Goal: Obtain resource: Obtain resource

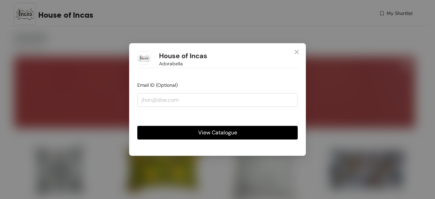
click at [203, 133] on span "View Catalogue" at bounding box center [217, 132] width 39 height 8
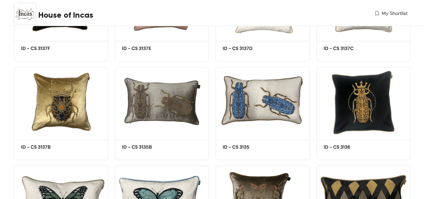
scroll to position [3426, 0]
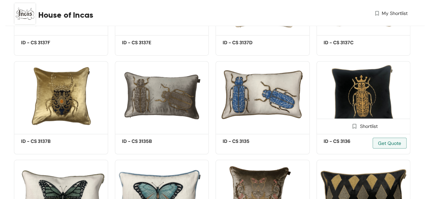
click at [347, 88] on img at bounding box center [363, 96] width 94 height 71
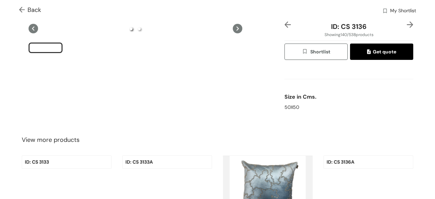
scroll to position [34, 0]
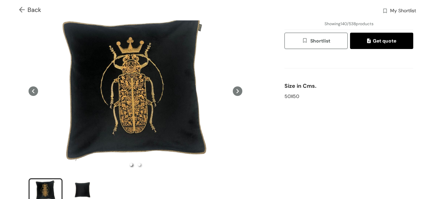
click at [236, 89] on icon at bounding box center [238, 91] width 10 height 10
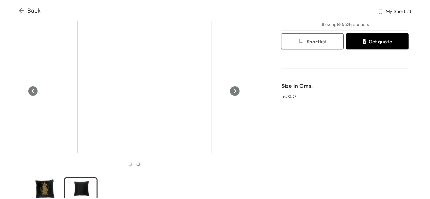
scroll to position [0, 0]
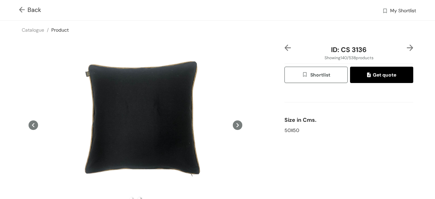
click at [28, 8] on span "Back" at bounding box center [30, 9] width 22 height 9
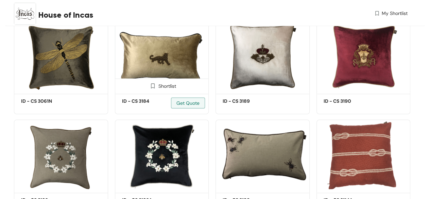
scroll to position [4881, 0]
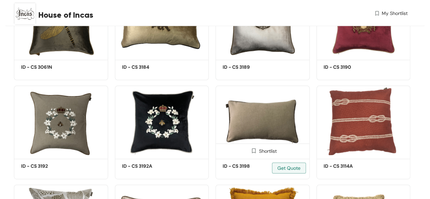
click at [254, 130] on img at bounding box center [262, 121] width 94 height 71
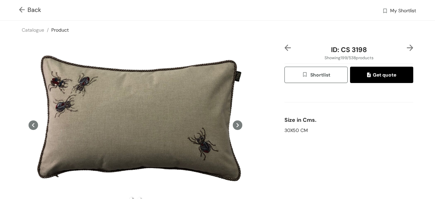
click at [407, 46] on img at bounding box center [409, 47] width 6 height 6
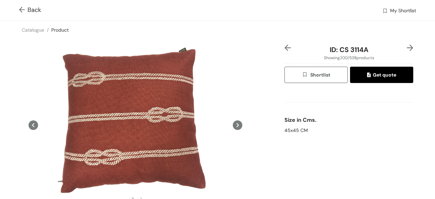
click at [31, 10] on span "Back" at bounding box center [30, 9] width 22 height 9
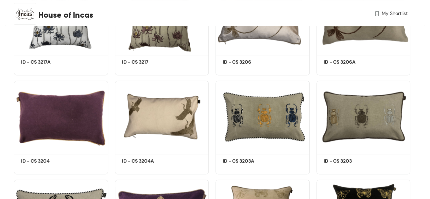
scroll to position [6893, 0]
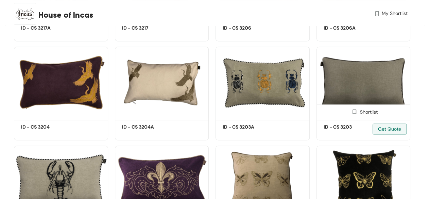
click at [363, 91] on img at bounding box center [363, 82] width 94 height 71
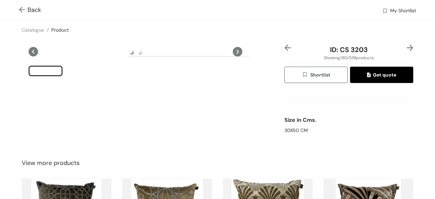
drag, startPoint x: 99, startPoint y: 118, endPoint x: 197, endPoint y: 124, distance: 98.0
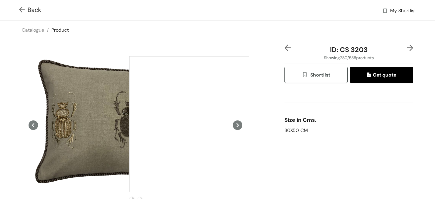
click at [197, 124] on div at bounding box center [197, 124] width 136 height 136
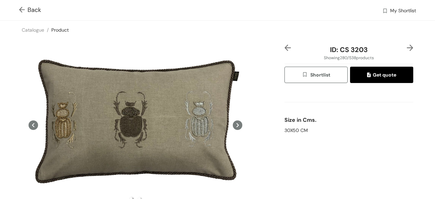
click at [314, 74] on span "Shortlist" at bounding box center [316, 75] width 28 height 8
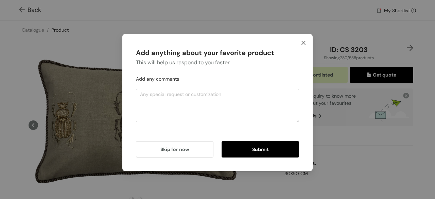
click at [301, 42] on icon "close" at bounding box center [302, 42] width 5 height 5
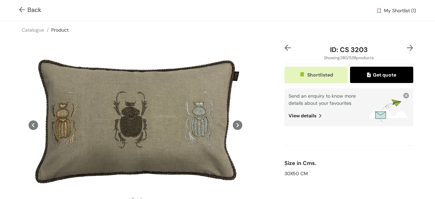
click at [36, 10] on span "Back" at bounding box center [30, 9] width 22 height 9
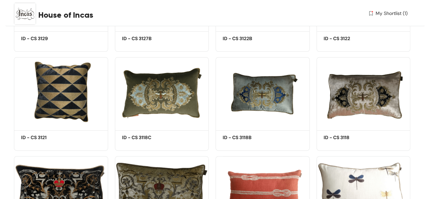
scroll to position [7776, 0]
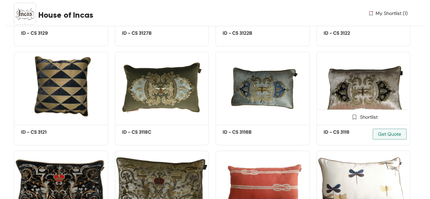
click at [349, 100] on img at bounding box center [363, 87] width 94 height 71
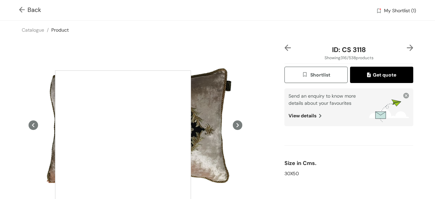
drag, startPoint x: 208, startPoint y: 135, endPoint x: 123, endPoint y: 138, distance: 85.0
click at [123, 138] on div at bounding box center [123, 138] width 136 height 136
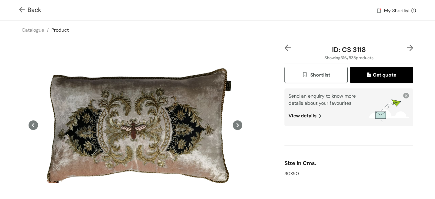
click at [30, 8] on span "Back" at bounding box center [30, 9] width 22 height 9
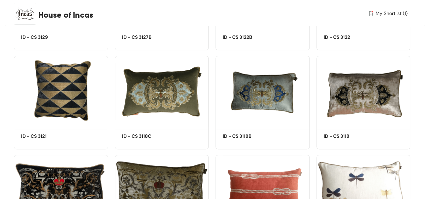
scroll to position [7808, 0]
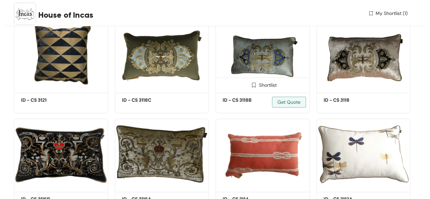
click at [261, 68] on img at bounding box center [262, 55] width 94 height 71
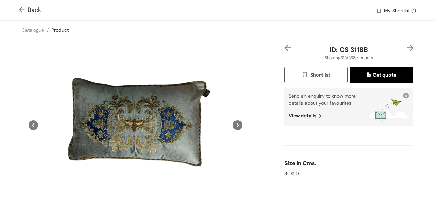
click at [284, 48] on img at bounding box center [287, 47] width 6 height 6
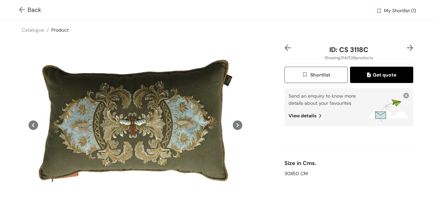
click at [406, 46] on img at bounding box center [409, 47] width 6 height 6
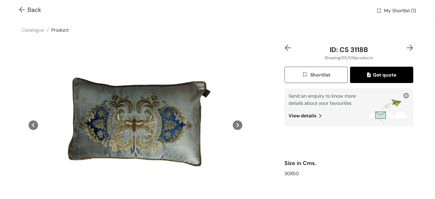
click at [406, 46] on img at bounding box center [409, 47] width 6 height 6
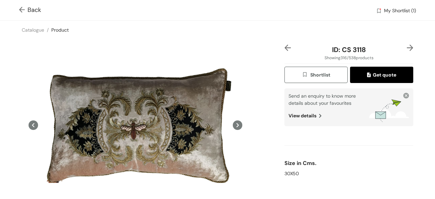
click at [406, 46] on img at bounding box center [409, 47] width 6 height 6
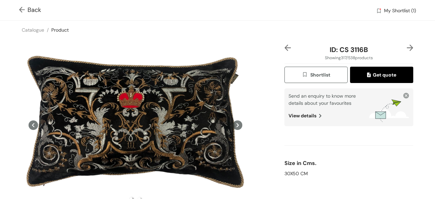
click at [406, 46] on img at bounding box center [409, 47] width 6 height 6
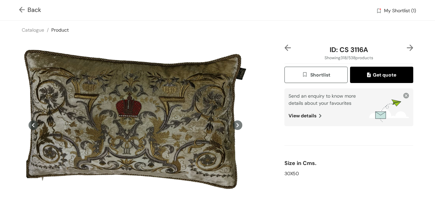
click at [406, 46] on img at bounding box center [409, 47] width 6 height 6
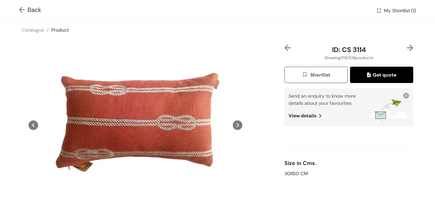
click at [406, 46] on img at bounding box center [409, 47] width 6 height 6
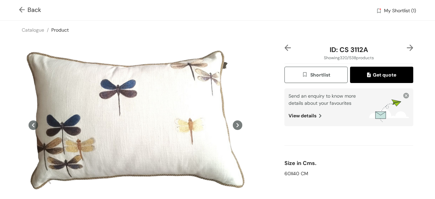
click at [406, 46] on img at bounding box center [409, 47] width 6 height 6
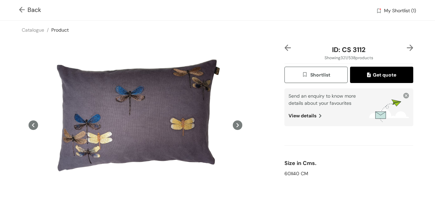
click at [406, 46] on img at bounding box center [409, 47] width 6 height 6
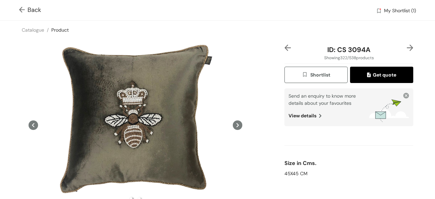
click at [406, 46] on img at bounding box center [409, 47] width 6 height 6
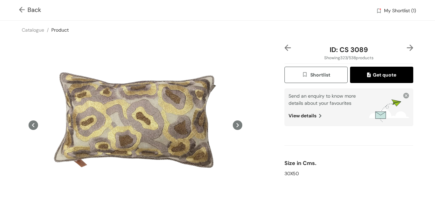
click at [406, 49] on img at bounding box center [409, 47] width 6 height 6
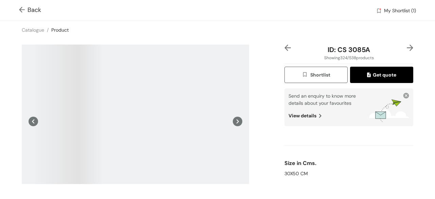
click at [284, 47] on img at bounding box center [287, 47] width 6 height 6
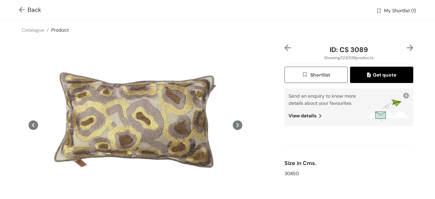
click at [284, 47] on img at bounding box center [287, 47] width 6 height 6
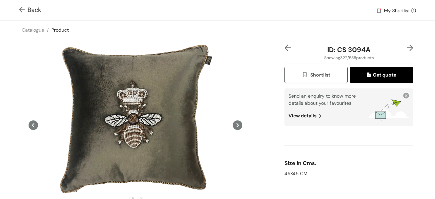
click at [406, 47] on img at bounding box center [409, 47] width 6 height 6
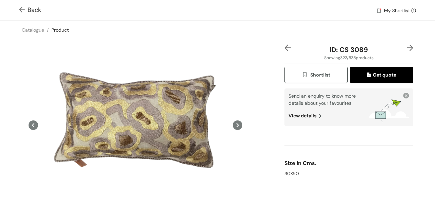
click at [406, 47] on img at bounding box center [409, 47] width 6 height 6
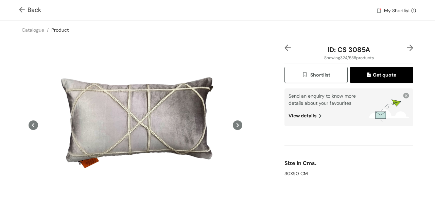
click at [406, 47] on img at bounding box center [409, 47] width 6 height 6
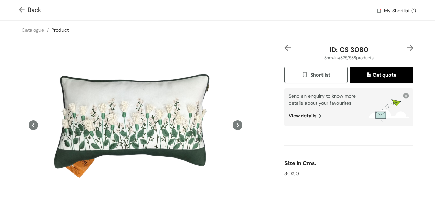
click at [406, 47] on img at bounding box center [409, 47] width 6 height 6
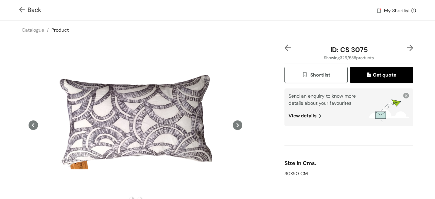
click at [406, 47] on img at bounding box center [409, 47] width 6 height 6
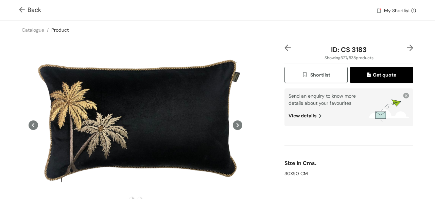
click at [406, 47] on img at bounding box center [409, 47] width 6 height 6
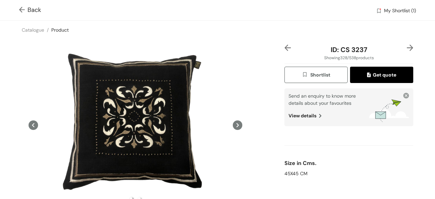
click at [406, 47] on img at bounding box center [409, 47] width 6 height 6
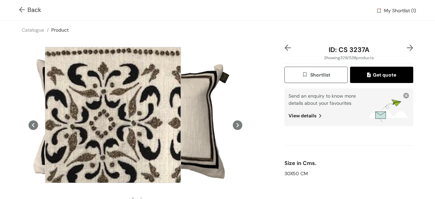
click at [113, 115] on div at bounding box center [113, 115] width 136 height 136
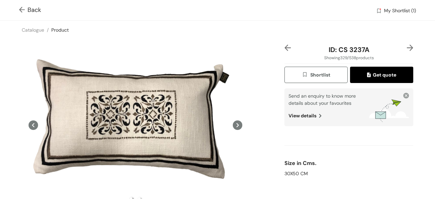
click at [406, 47] on img at bounding box center [409, 47] width 6 height 6
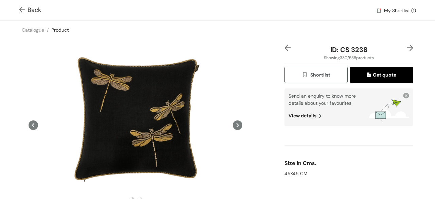
click at [406, 47] on img at bounding box center [409, 47] width 6 height 6
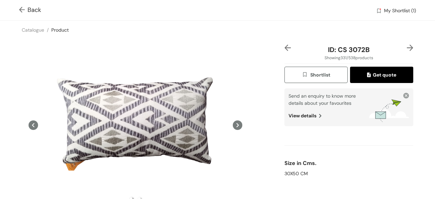
click at [406, 47] on img at bounding box center [409, 47] width 6 height 6
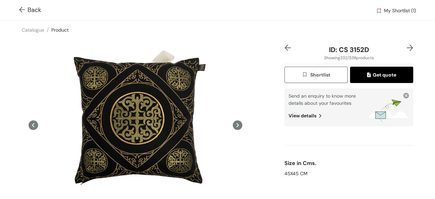
click at [406, 47] on img at bounding box center [409, 47] width 6 height 6
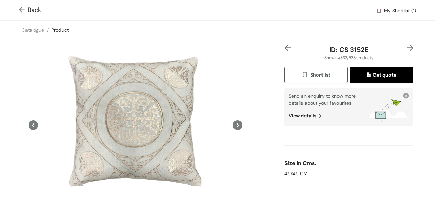
click at [406, 47] on img at bounding box center [409, 47] width 6 height 6
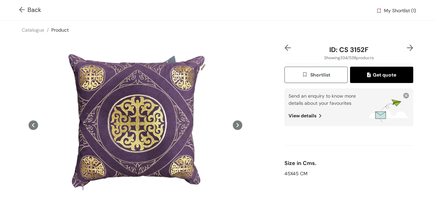
click at [406, 47] on img at bounding box center [409, 47] width 6 height 6
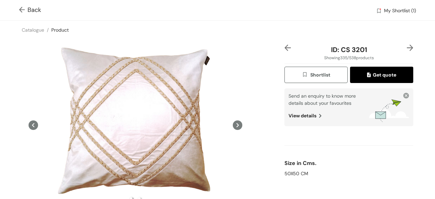
click at [406, 47] on img at bounding box center [409, 47] width 6 height 6
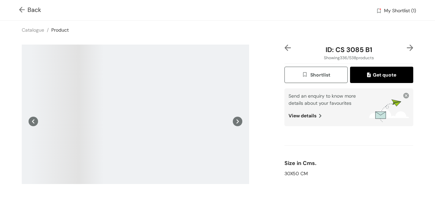
click at [406, 47] on img at bounding box center [409, 47] width 6 height 6
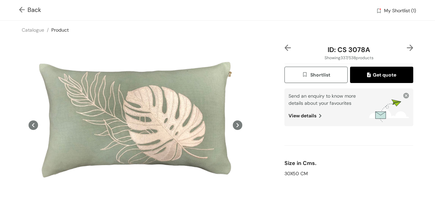
click at [406, 47] on img at bounding box center [409, 47] width 6 height 6
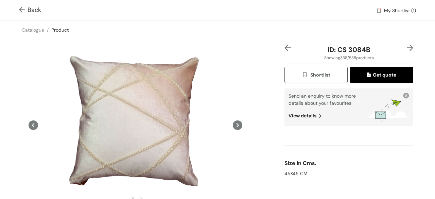
click at [406, 47] on img at bounding box center [409, 47] width 6 height 6
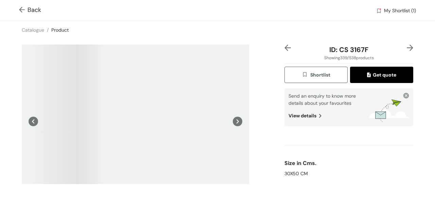
click at [406, 47] on img at bounding box center [409, 47] width 6 height 6
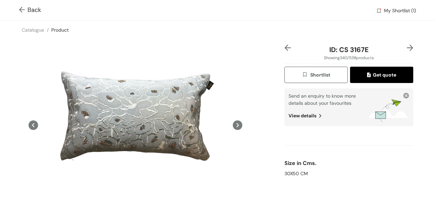
click at [407, 50] on img at bounding box center [409, 47] width 6 height 6
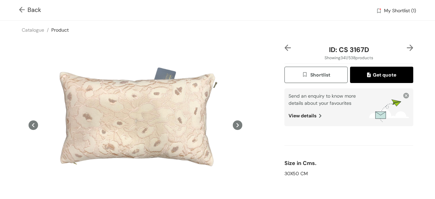
click at [406, 48] on img at bounding box center [409, 47] width 6 height 6
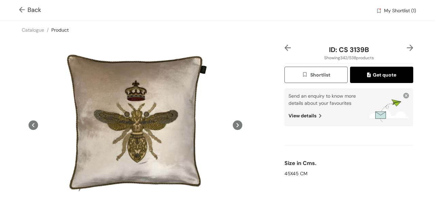
click at [406, 47] on img at bounding box center [409, 47] width 6 height 6
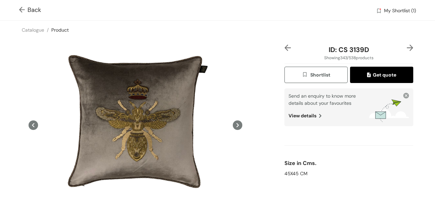
click at [406, 47] on img at bounding box center [409, 47] width 6 height 6
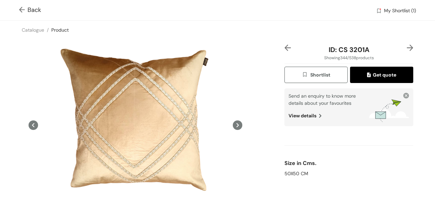
click at [406, 47] on img at bounding box center [409, 47] width 6 height 6
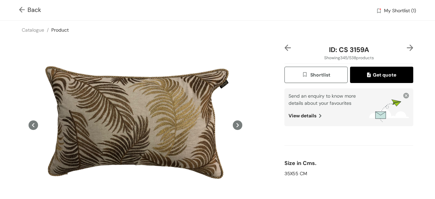
click at [406, 47] on img at bounding box center [409, 47] width 6 height 6
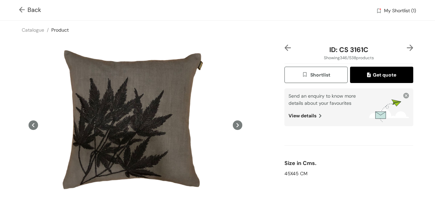
click at [284, 47] on img at bounding box center [287, 47] width 6 height 6
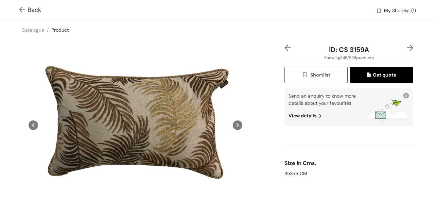
click at [406, 49] on img at bounding box center [409, 47] width 6 height 6
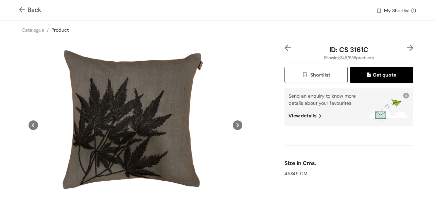
click at [406, 49] on img at bounding box center [409, 47] width 6 height 6
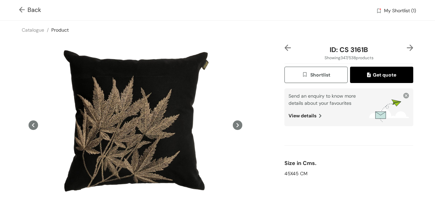
click at [406, 47] on img at bounding box center [409, 47] width 6 height 6
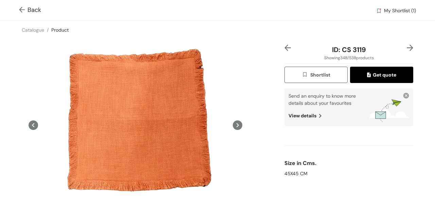
click at [406, 49] on img at bounding box center [409, 47] width 6 height 6
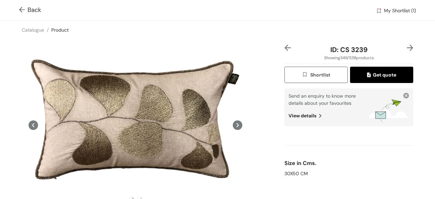
click at [406, 48] on img at bounding box center [409, 47] width 6 height 6
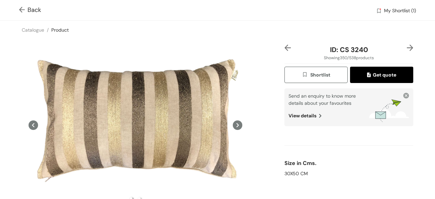
click at [406, 48] on img at bounding box center [409, 47] width 6 height 6
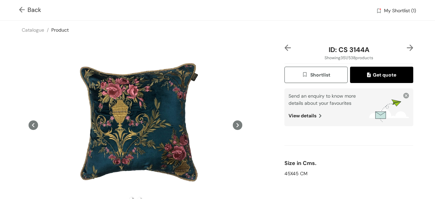
click at [406, 48] on img at bounding box center [409, 47] width 6 height 6
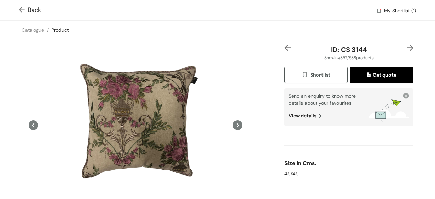
click at [406, 48] on img at bounding box center [409, 47] width 6 height 6
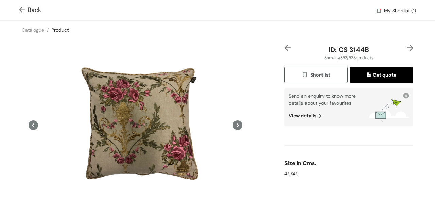
click at [406, 47] on img at bounding box center [409, 47] width 6 height 6
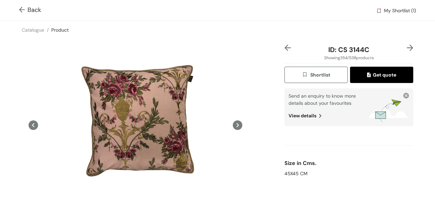
click at [406, 47] on img at bounding box center [409, 47] width 6 height 6
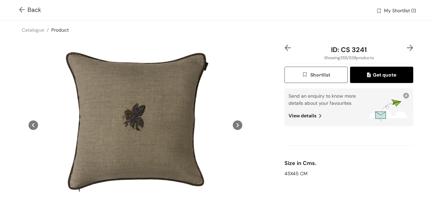
click at [406, 47] on img at bounding box center [409, 47] width 6 height 6
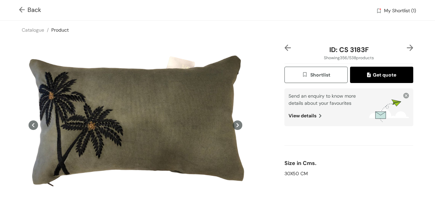
click at [406, 47] on img at bounding box center [409, 47] width 6 height 6
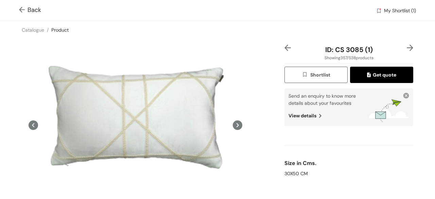
click at [406, 47] on img at bounding box center [409, 47] width 6 height 6
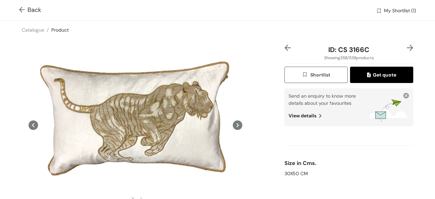
click at [406, 47] on img at bounding box center [409, 47] width 6 height 6
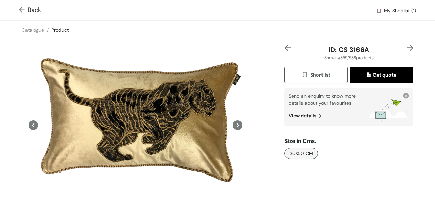
click at [406, 47] on img at bounding box center [409, 47] width 6 height 6
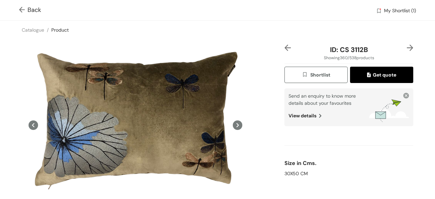
click at [406, 47] on img at bounding box center [409, 47] width 6 height 6
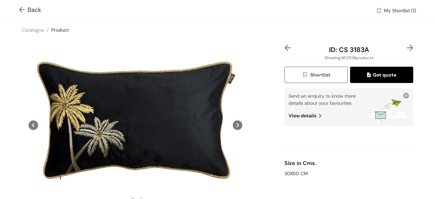
click at [406, 47] on img at bounding box center [409, 47] width 6 height 6
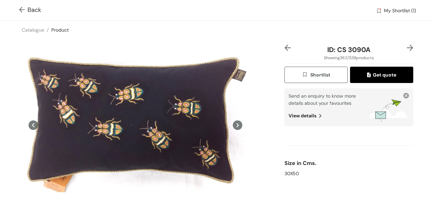
click at [406, 47] on img at bounding box center [409, 47] width 6 height 6
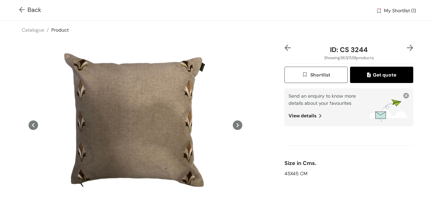
click at [406, 47] on img at bounding box center [409, 47] width 6 height 6
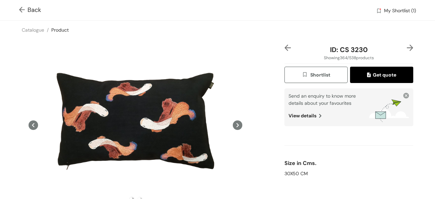
click at [406, 47] on img at bounding box center [409, 47] width 6 height 6
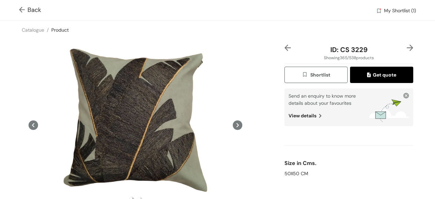
click at [406, 47] on img at bounding box center [409, 47] width 6 height 6
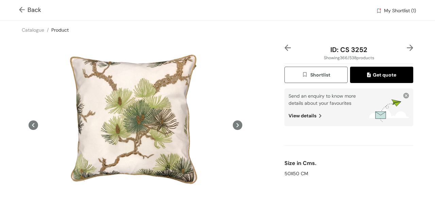
click at [406, 47] on img at bounding box center [409, 47] width 6 height 6
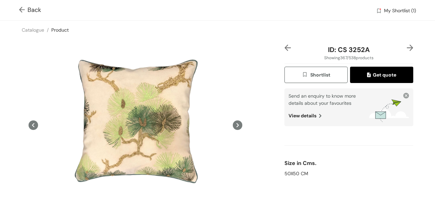
click at [406, 47] on img at bounding box center [409, 47] width 6 height 6
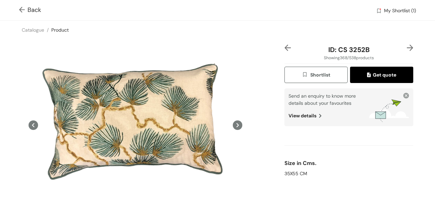
click at [406, 47] on img at bounding box center [409, 47] width 6 height 6
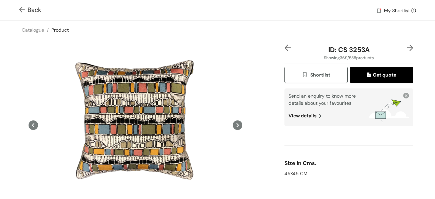
click at [406, 47] on img at bounding box center [409, 47] width 6 height 6
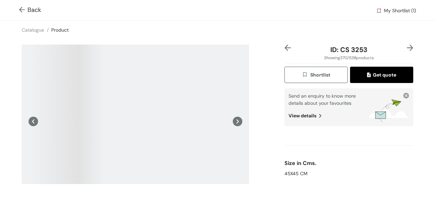
click at [406, 47] on img at bounding box center [409, 47] width 6 height 6
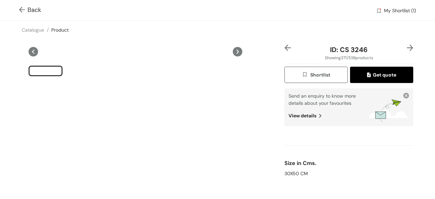
click at [406, 49] on img at bounding box center [409, 47] width 6 height 6
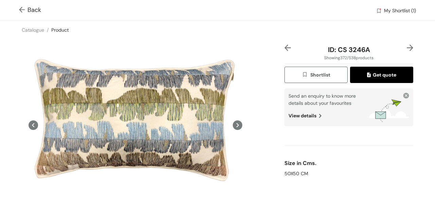
click at [406, 49] on img at bounding box center [409, 47] width 6 height 6
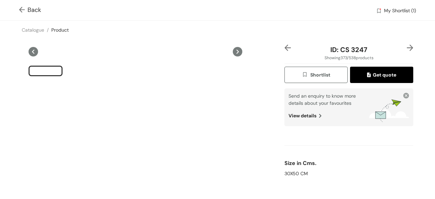
click at [406, 49] on img at bounding box center [409, 47] width 6 height 6
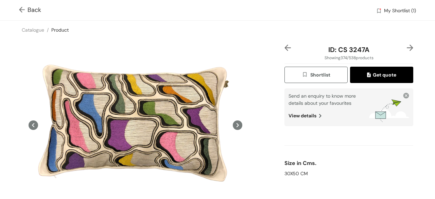
click at [406, 48] on img at bounding box center [409, 47] width 6 height 6
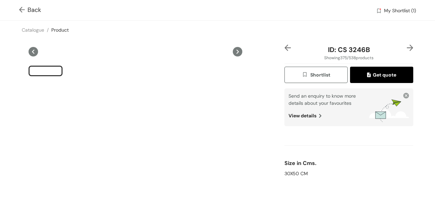
click at [406, 48] on img at bounding box center [409, 47] width 6 height 6
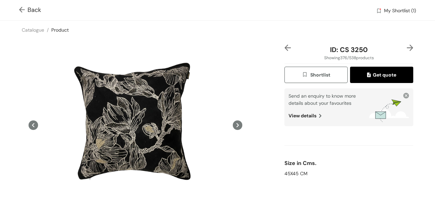
click at [406, 50] on img at bounding box center [409, 47] width 6 height 6
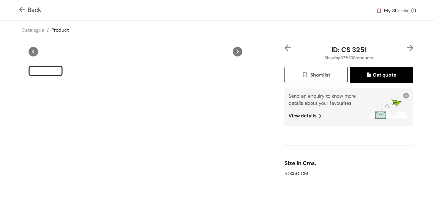
click at [406, 49] on img at bounding box center [409, 47] width 6 height 6
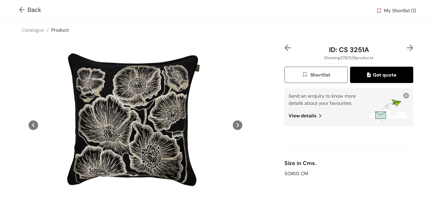
click at [406, 49] on img at bounding box center [409, 47] width 6 height 6
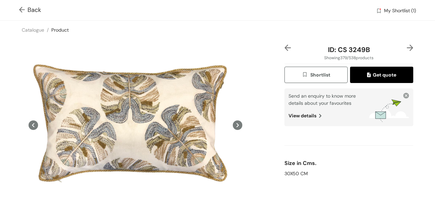
click at [406, 49] on img at bounding box center [409, 47] width 6 height 6
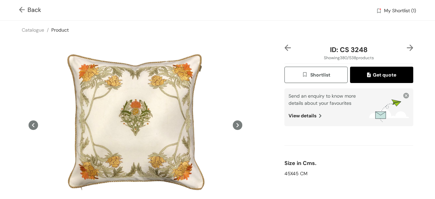
click at [406, 49] on img at bounding box center [409, 47] width 6 height 6
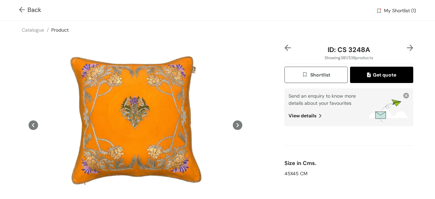
click at [406, 49] on img at bounding box center [409, 47] width 6 height 6
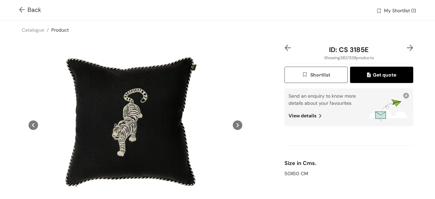
click at [406, 49] on img at bounding box center [409, 47] width 6 height 6
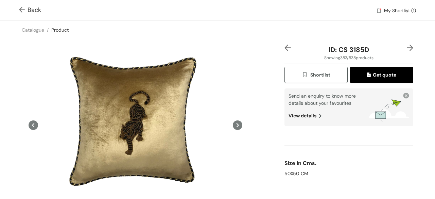
click at [406, 49] on img at bounding box center [409, 47] width 6 height 6
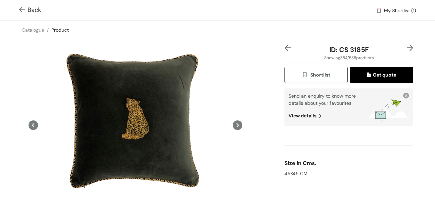
click at [406, 49] on img at bounding box center [409, 47] width 6 height 6
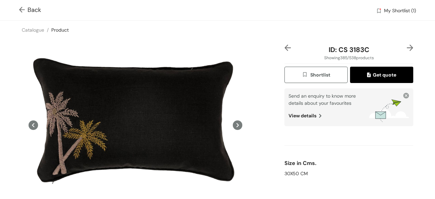
click at [406, 49] on img at bounding box center [409, 47] width 6 height 6
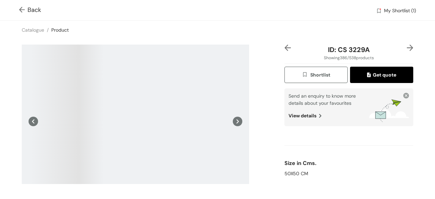
click at [406, 49] on img at bounding box center [409, 47] width 6 height 6
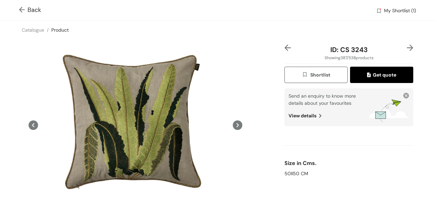
click at [406, 47] on img at bounding box center [409, 47] width 6 height 6
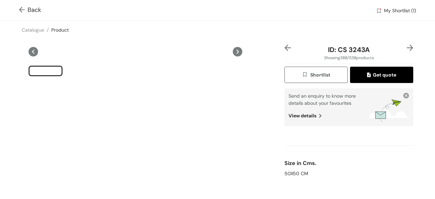
click at [406, 47] on img at bounding box center [409, 47] width 6 height 6
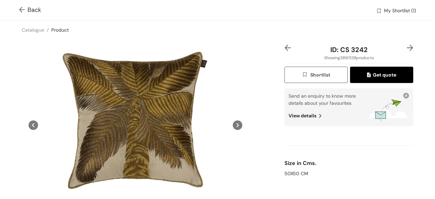
click at [406, 47] on img at bounding box center [409, 47] width 6 height 6
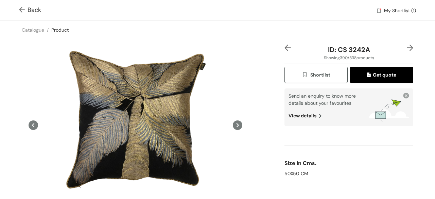
click at [406, 48] on img at bounding box center [409, 47] width 6 height 6
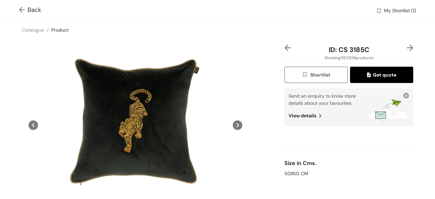
click at [406, 48] on img at bounding box center [409, 47] width 6 height 6
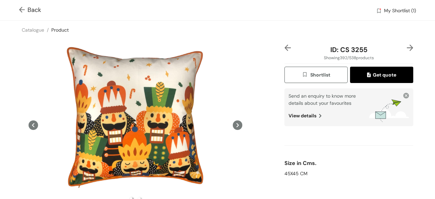
click at [406, 48] on img at bounding box center [409, 47] width 6 height 6
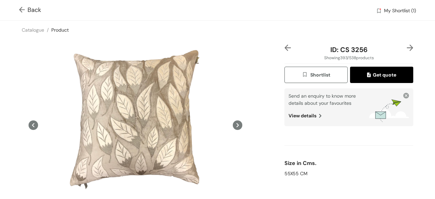
click at [406, 48] on img at bounding box center [409, 47] width 6 height 6
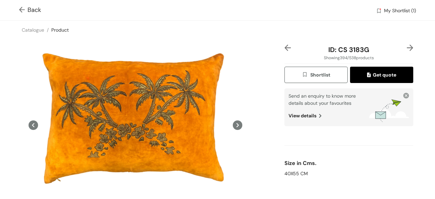
click at [406, 47] on img at bounding box center [409, 47] width 6 height 6
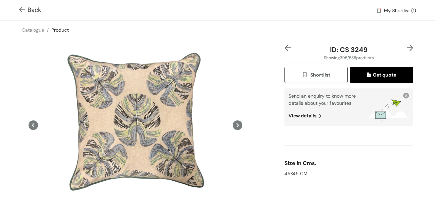
click at [406, 47] on img at bounding box center [409, 47] width 6 height 6
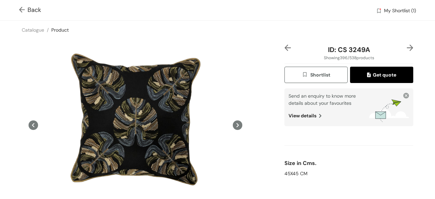
click at [406, 47] on img at bounding box center [409, 47] width 6 height 6
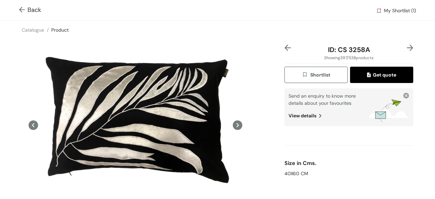
click at [406, 49] on img at bounding box center [409, 47] width 6 height 6
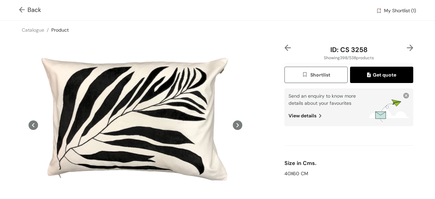
click at [406, 47] on img at bounding box center [409, 47] width 6 height 6
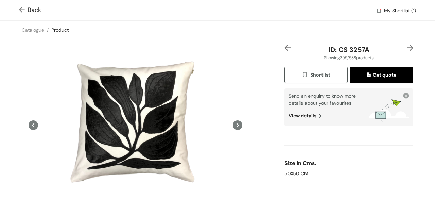
click at [406, 47] on img at bounding box center [409, 47] width 6 height 6
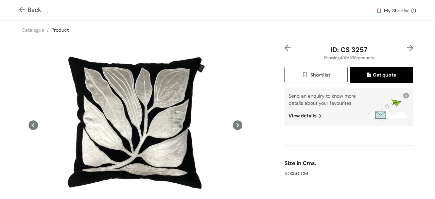
click at [406, 47] on img at bounding box center [409, 47] width 6 height 6
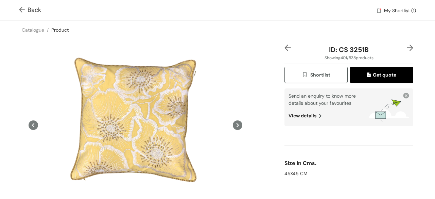
click at [406, 48] on img at bounding box center [409, 47] width 6 height 6
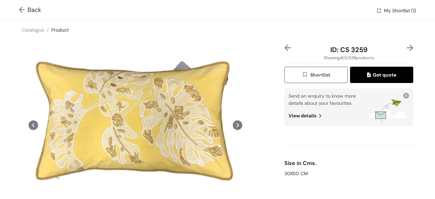
click at [406, 47] on img at bounding box center [409, 47] width 6 height 6
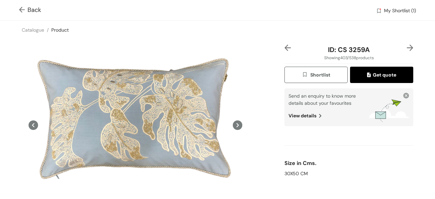
click at [406, 47] on img at bounding box center [409, 47] width 6 height 6
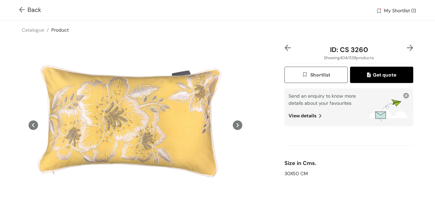
click at [406, 47] on img at bounding box center [409, 47] width 6 height 6
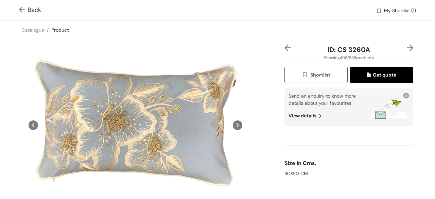
click at [406, 47] on img at bounding box center [409, 47] width 6 height 6
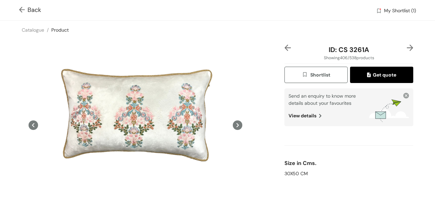
click at [406, 49] on img at bounding box center [409, 47] width 6 height 6
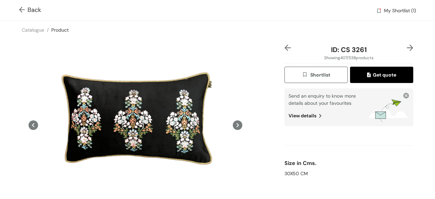
click at [406, 49] on img at bounding box center [409, 47] width 6 height 6
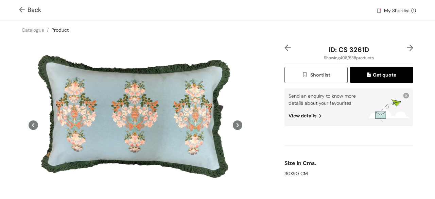
click at [406, 47] on img at bounding box center [409, 47] width 6 height 6
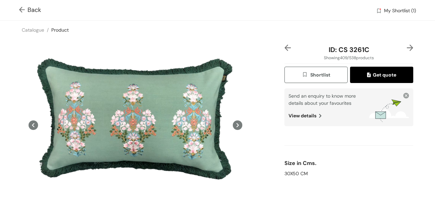
click at [406, 49] on img at bounding box center [409, 47] width 6 height 6
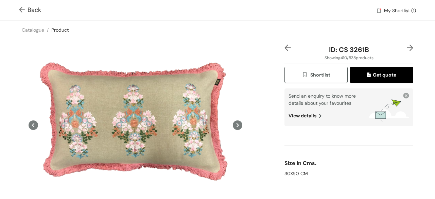
click at [406, 47] on img at bounding box center [409, 47] width 6 height 6
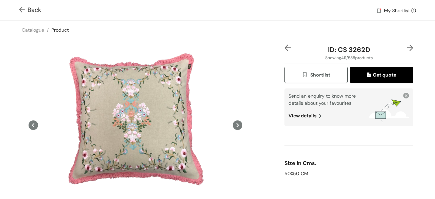
click at [406, 47] on img at bounding box center [409, 47] width 6 height 6
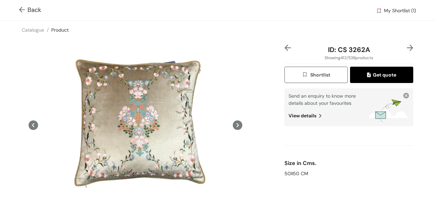
click at [406, 47] on img at bounding box center [409, 47] width 6 height 6
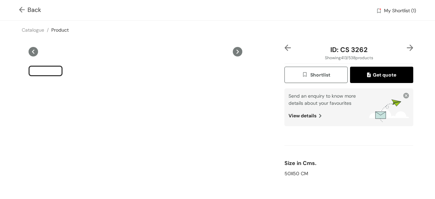
click at [406, 45] on img at bounding box center [409, 47] width 6 height 6
click at [403, 51] on div at bounding box center [407, 49] width 11 height 10
click at [406, 47] on img at bounding box center [409, 47] width 6 height 6
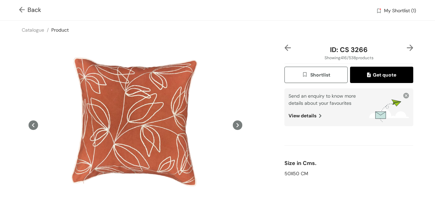
click at [406, 47] on img at bounding box center [409, 47] width 6 height 6
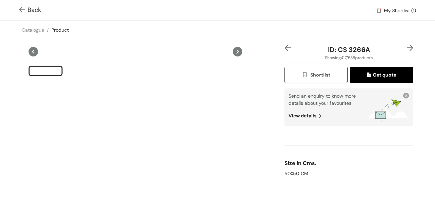
click at [406, 47] on img at bounding box center [409, 47] width 6 height 6
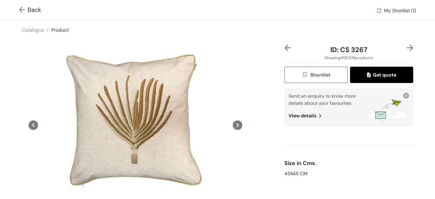
click at [406, 47] on img at bounding box center [409, 47] width 6 height 6
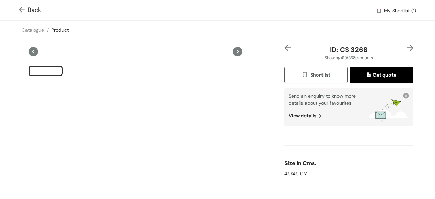
click at [406, 47] on img at bounding box center [409, 47] width 6 height 6
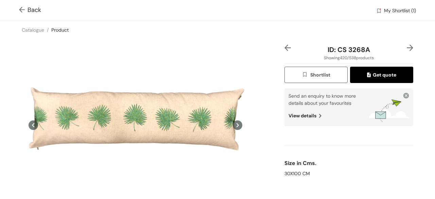
click at [406, 47] on img at bounding box center [409, 47] width 6 height 6
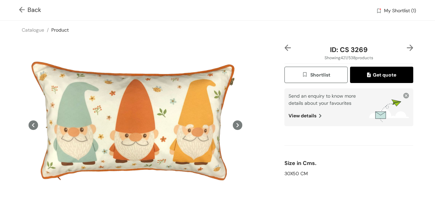
click at [406, 47] on img at bounding box center [409, 47] width 6 height 6
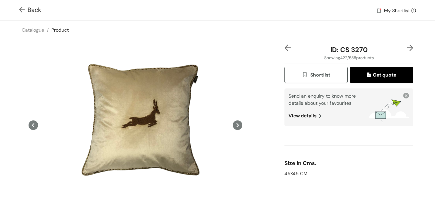
click at [406, 47] on img at bounding box center [409, 47] width 6 height 6
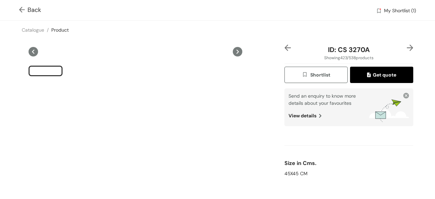
click at [406, 47] on img at bounding box center [409, 47] width 6 height 6
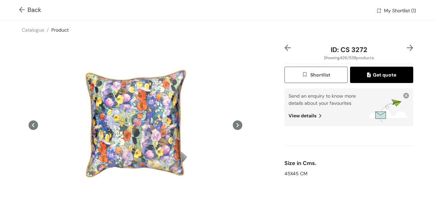
click at [406, 47] on img at bounding box center [409, 47] width 6 height 6
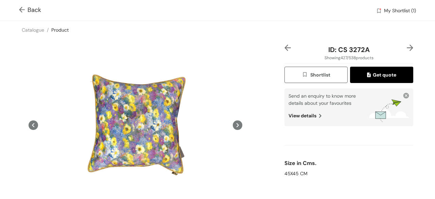
click at [406, 47] on img at bounding box center [409, 47] width 6 height 6
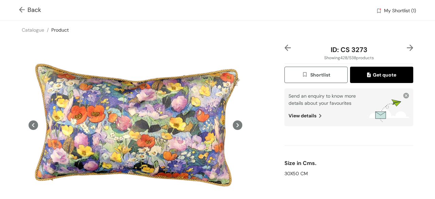
click at [406, 47] on img at bounding box center [409, 47] width 6 height 6
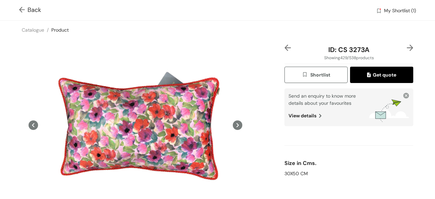
click at [406, 47] on img at bounding box center [409, 47] width 6 height 6
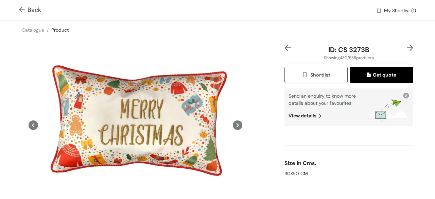
click at [406, 47] on img at bounding box center [409, 47] width 6 height 6
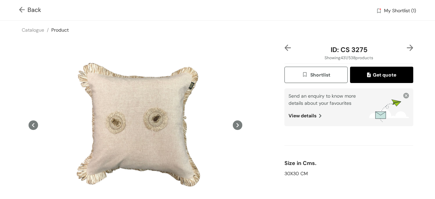
click at [406, 48] on img at bounding box center [409, 47] width 6 height 6
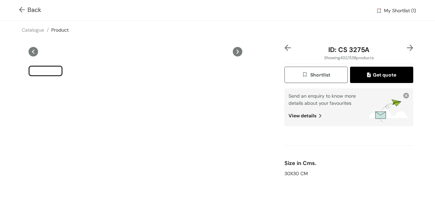
click at [406, 48] on img at bounding box center [409, 47] width 6 height 6
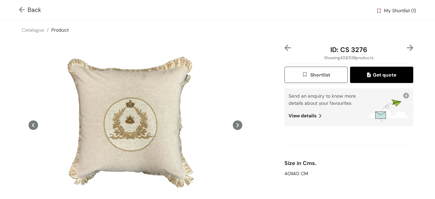
click at [406, 48] on img at bounding box center [409, 47] width 6 height 6
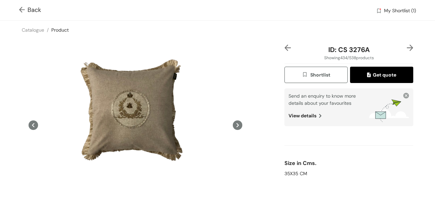
click at [406, 48] on img at bounding box center [409, 47] width 6 height 6
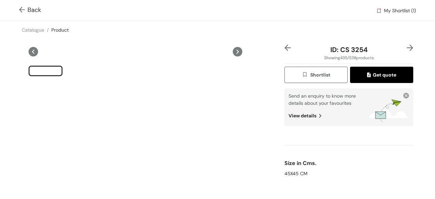
click at [406, 48] on img at bounding box center [409, 47] width 6 height 6
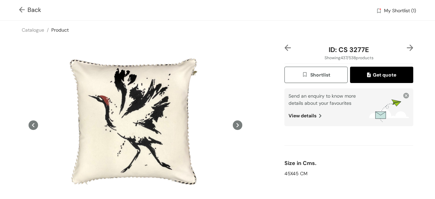
click at [406, 48] on img at bounding box center [409, 47] width 6 height 6
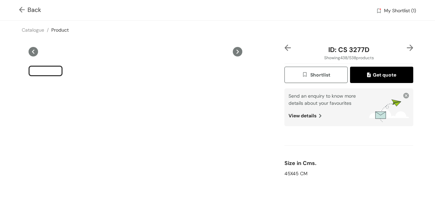
click at [406, 48] on img at bounding box center [409, 47] width 6 height 6
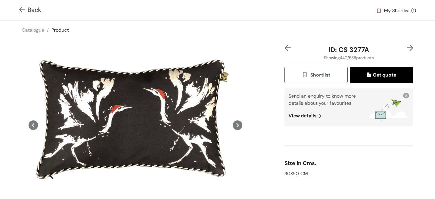
click at [406, 48] on img at bounding box center [409, 47] width 6 height 6
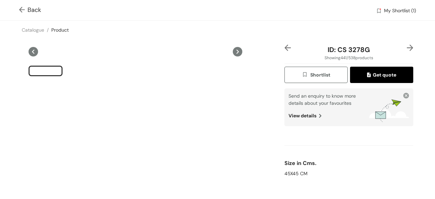
click at [406, 48] on img at bounding box center [409, 47] width 6 height 6
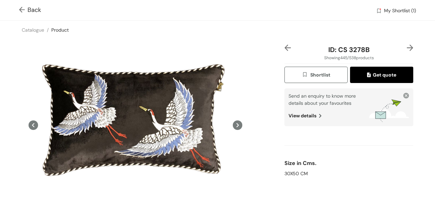
click at [406, 48] on img at bounding box center [409, 47] width 6 height 6
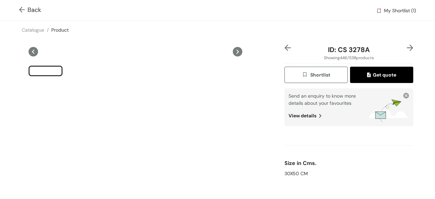
click at [406, 48] on img at bounding box center [409, 47] width 6 height 6
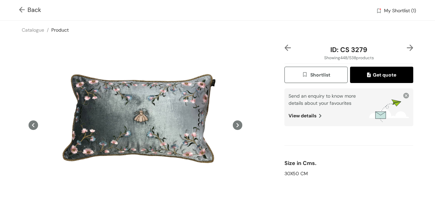
click at [406, 48] on img at bounding box center [409, 47] width 6 height 6
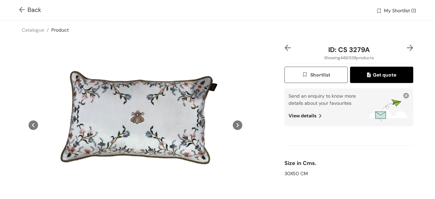
click at [406, 48] on img at bounding box center [409, 47] width 6 height 6
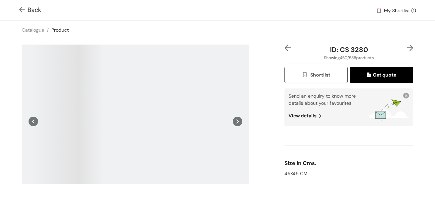
click at [406, 48] on img at bounding box center [409, 47] width 6 height 6
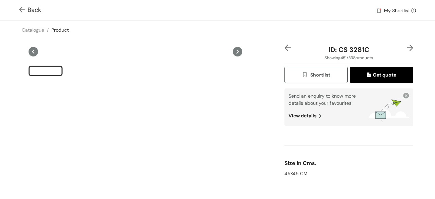
click at [284, 44] on img at bounding box center [287, 47] width 6 height 6
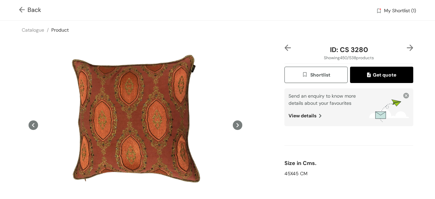
click at [406, 47] on img at bounding box center [409, 47] width 6 height 6
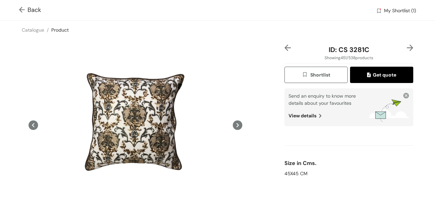
click at [406, 47] on img at bounding box center [409, 47] width 6 height 6
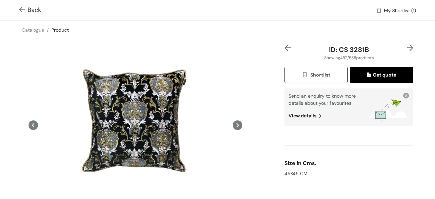
click at [407, 47] on img at bounding box center [409, 47] width 6 height 6
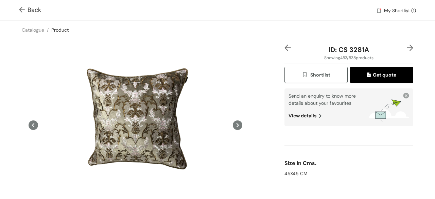
click at [406, 47] on img at bounding box center [409, 47] width 6 height 6
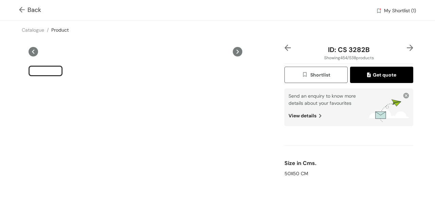
click at [406, 47] on img at bounding box center [409, 47] width 6 height 6
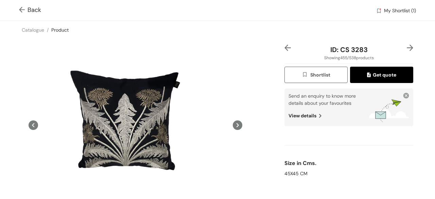
click at [406, 45] on img at bounding box center [409, 47] width 6 height 6
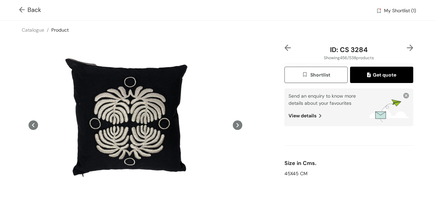
click at [406, 47] on img at bounding box center [409, 47] width 6 height 6
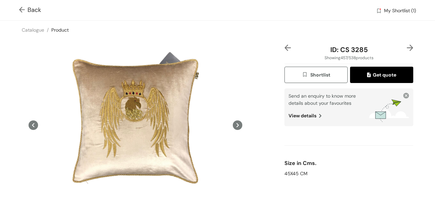
click at [406, 48] on img at bounding box center [409, 47] width 6 height 6
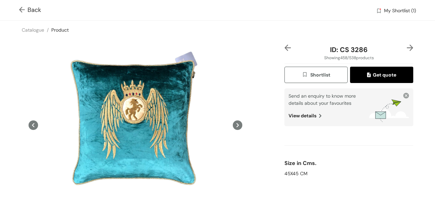
click at [406, 47] on img at bounding box center [409, 47] width 6 height 6
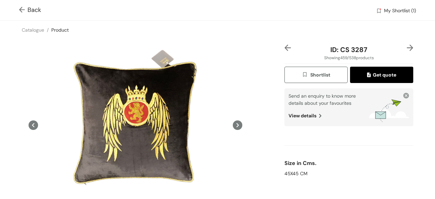
click at [406, 47] on img at bounding box center [409, 47] width 6 height 6
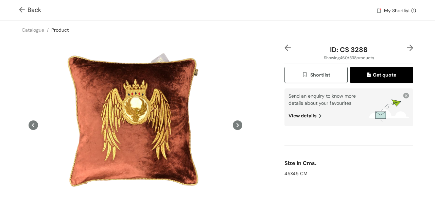
click at [406, 47] on img at bounding box center [409, 47] width 6 height 6
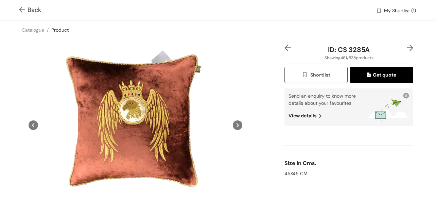
click at [406, 47] on img at bounding box center [409, 47] width 6 height 6
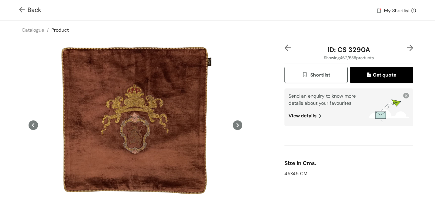
click at [406, 47] on img at bounding box center [409, 47] width 6 height 6
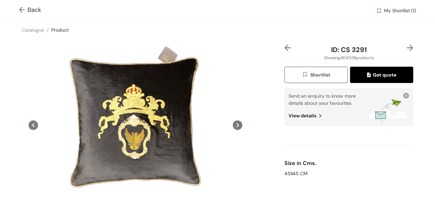
click at [406, 47] on img at bounding box center [409, 47] width 6 height 6
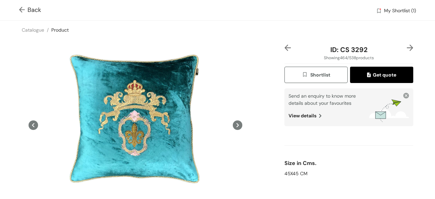
click at [406, 47] on img at bounding box center [409, 47] width 6 height 6
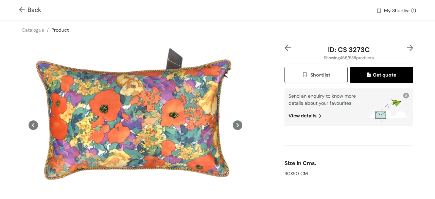
click at [406, 47] on img at bounding box center [409, 47] width 6 height 6
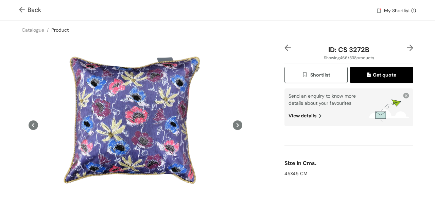
click at [406, 47] on img at bounding box center [409, 47] width 6 height 6
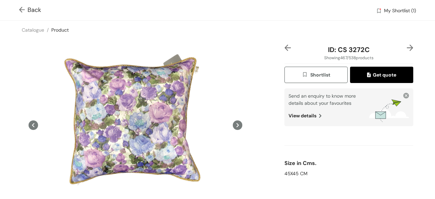
click at [406, 47] on img at bounding box center [409, 47] width 6 height 6
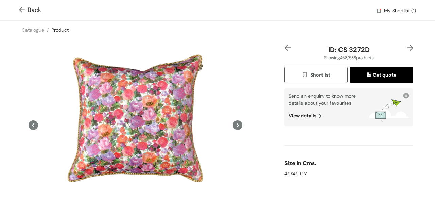
click at [406, 47] on img at bounding box center [409, 47] width 6 height 6
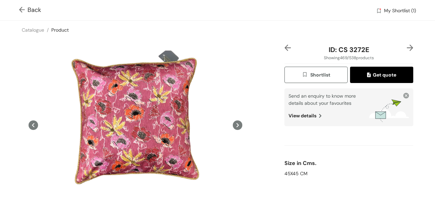
click at [406, 47] on img at bounding box center [409, 47] width 6 height 6
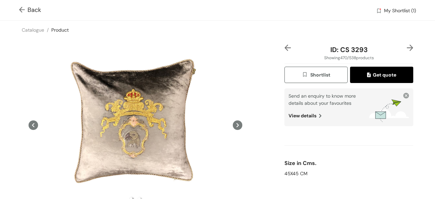
click at [406, 45] on img at bounding box center [409, 47] width 6 height 6
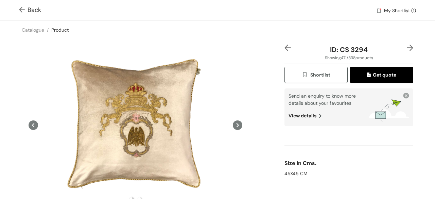
click at [406, 47] on img at bounding box center [409, 47] width 6 height 6
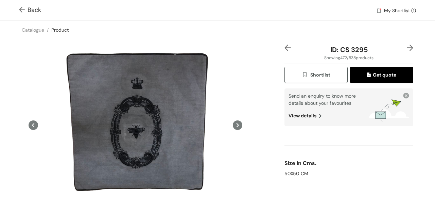
click at [406, 47] on img at bounding box center [409, 47] width 6 height 6
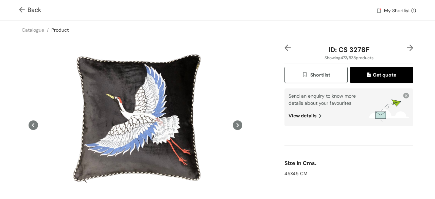
click at [406, 47] on img at bounding box center [409, 47] width 6 height 6
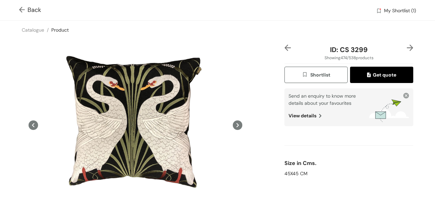
click at [406, 47] on img at bounding box center [409, 47] width 6 height 6
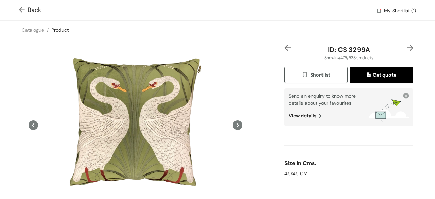
click at [406, 47] on img at bounding box center [409, 47] width 6 height 6
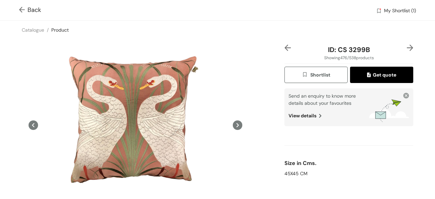
click at [406, 47] on img at bounding box center [409, 47] width 6 height 6
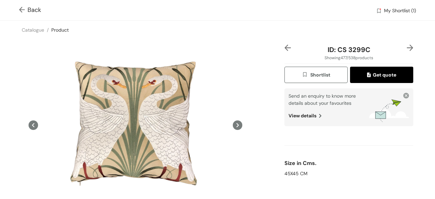
click at [406, 47] on img at bounding box center [409, 47] width 6 height 6
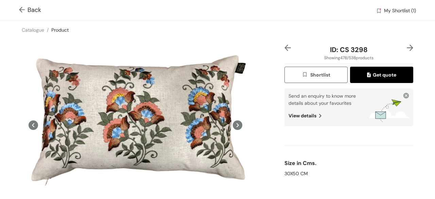
click at [406, 47] on img at bounding box center [409, 47] width 6 height 6
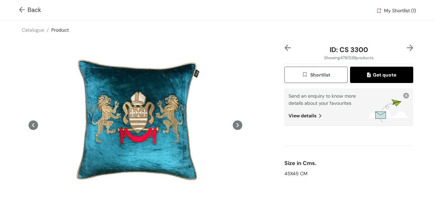
click at [406, 48] on img at bounding box center [409, 47] width 6 height 6
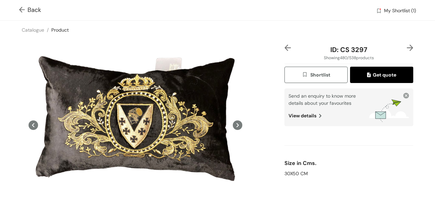
click at [406, 48] on img at bounding box center [409, 47] width 6 height 6
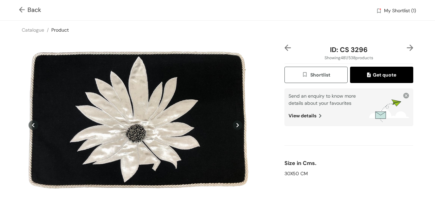
click at [35, 125] on icon at bounding box center [34, 125] width 10 height 10
click at [33, 122] on icon at bounding box center [34, 125] width 10 height 10
click at [284, 47] on img at bounding box center [287, 47] width 6 height 6
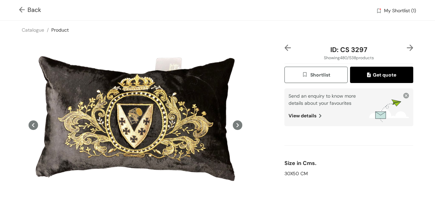
click at [406, 47] on img at bounding box center [409, 47] width 6 height 6
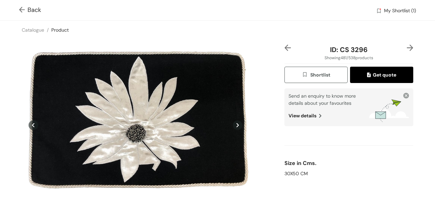
click at [406, 47] on img at bounding box center [409, 47] width 6 height 6
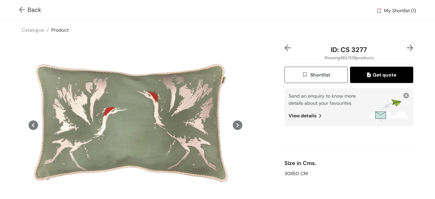
click at [406, 47] on img at bounding box center [409, 47] width 6 height 6
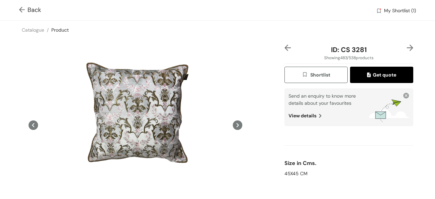
click at [406, 47] on img at bounding box center [409, 47] width 6 height 6
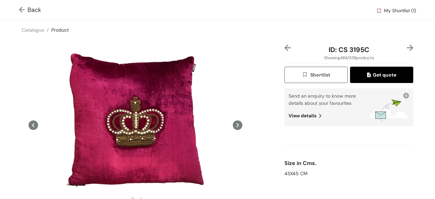
click at [406, 47] on img at bounding box center [409, 47] width 6 height 6
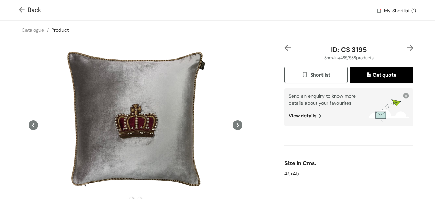
click at [406, 47] on img at bounding box center [409, 47] width 6 height 6
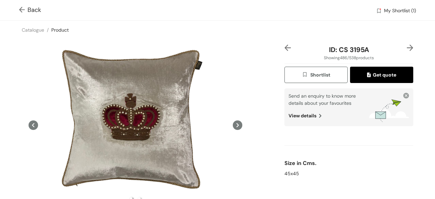
click at [406, 47] on img at bounding box center [409, 47] width 6 height 6
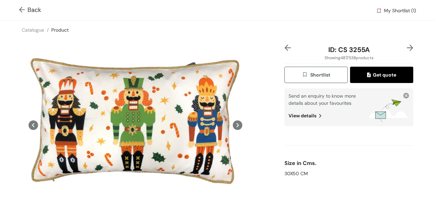
click at [406, 47] on img at bounding box center [409, 47] width 6 height 6
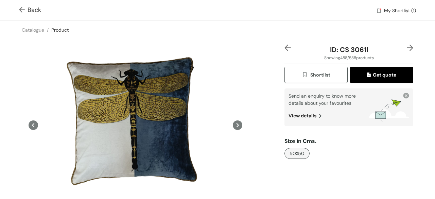
click at [406, 47] on img at bounding box center [409, 47] width 6 height 6
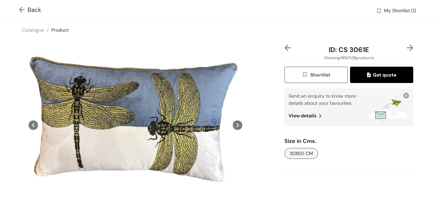
click at [406, 47] on img at bounding box center [409, 47] width 6 height 6
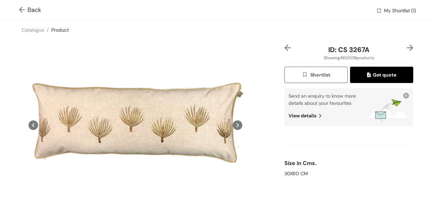
click at [406, 47] on img at bounding box center [409, 47] width 6 height 6
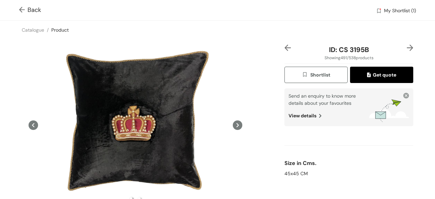
click at [406, 47] on img at bounding box center [409, 47] width 6 height 6
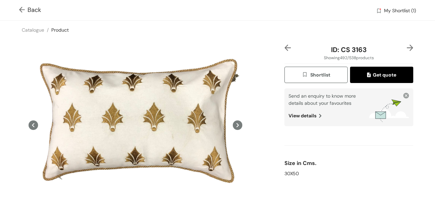
click at [406, 47] on img at bounding box center [409, 47] width 6 height 6
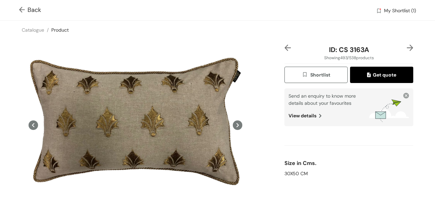
click at [406, 47] on img at bounding box center [409, 47] width 6 height 6
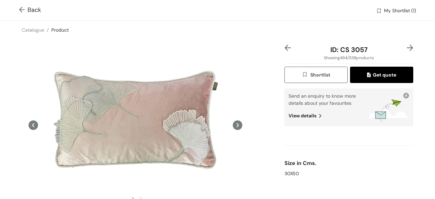
click at [19, 9] on img at bounding box center [23, 10] width 8 height 7
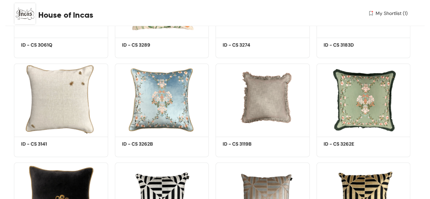
scroll to position [12500, 0]
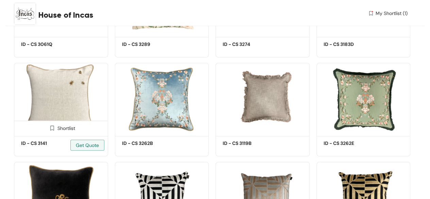
click at [62, 110] on img at bounding box center [61, 98] width 94 height 71
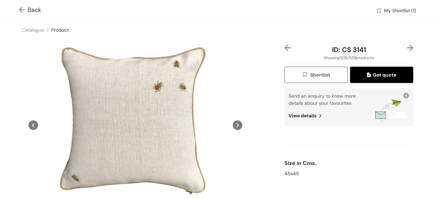
click at [406, 50] on img at bounding box center [409, 47] width 6 height 6
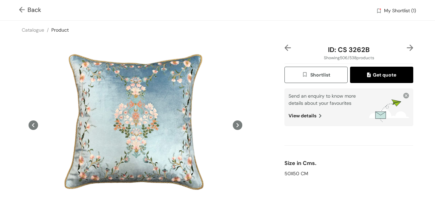
click at [406, 51] on img at bounding box center [409, 47] width 6 height 6
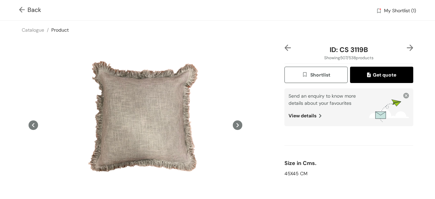
click at [406, 49] on img at bounding box center [409, 47] width 6 height 6
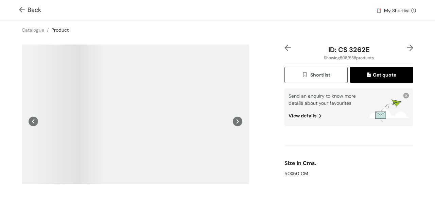
click at [406, 47] on img at bounding box center [409, 47] width 6 height 6
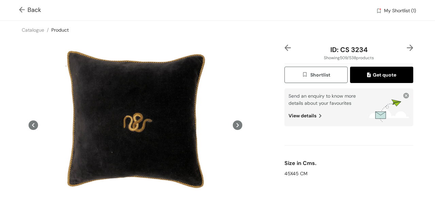
click at [406, 50] on img at bounding box center [409, 47] width 6 height 6
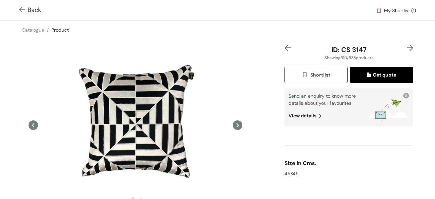
click at [406, 50] on img at bounding box center [409, 47] width 6 height 6
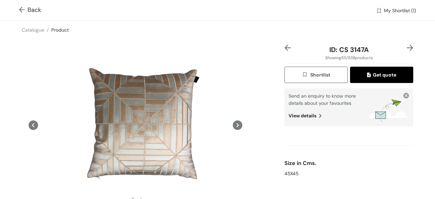
click at [406, 51] on img at bounding box center [409, 47] width 6 height 6
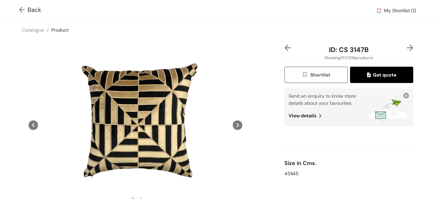
click at [406, 50] on img at bounding box center [409, 47] width 6 height 6
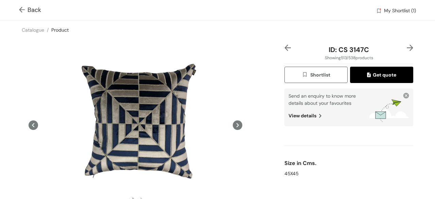
click at [406, 49] on img at bounding box center [409, 47] width 6 height 6
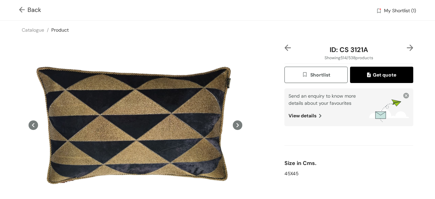
click at [406, 50] on img at bounding box center [409, 47] width 6 height 6
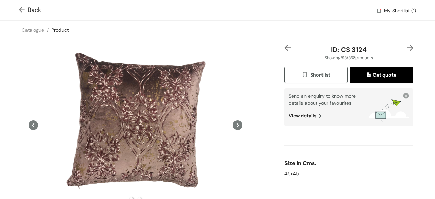
click at [406, 50] on img at bounding box center [409, 47] width 6 height 6
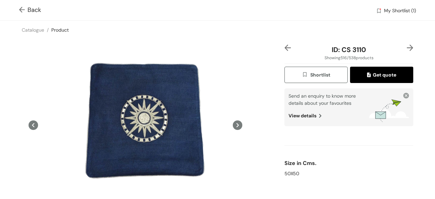
click at [34, 10] on span "Back" at bounding box center [30, 9] width 22 height 9
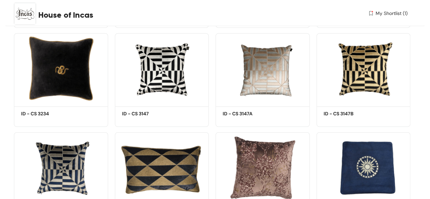
scroll to position [12602, 0]
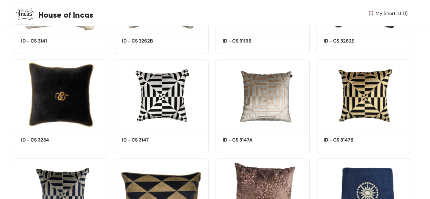
click at [383, 13] on span "My Shortlist (1)" at bounding box center [391, 13] width 32 height 7
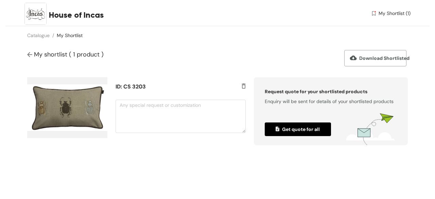
drag, startPoint x: 85, startPoint y: 110, endPoint x: 245, endPoint y: 27, distance: 180.9
click at [244, 25] on div "House of Incas My Shortlist (1)" at bounding box center [217, 15] width 424 height 30
click at [380, 58] on span "Download Shortlisted" at bounding box center [375, 57] width 52 height 7
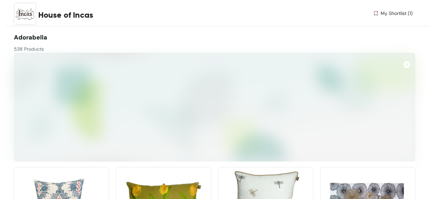
click at [380, 14] on span "My Shortlist (1)" at bounding box center [396, 13] width 32 height 7
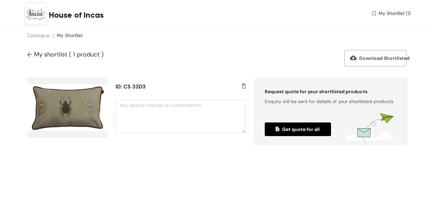
drag, startPoint x: 7, startPoint y: 48, endPoint x: 218, endPoint y: 36, distance: 211.2
click at [218, 36] on div "Catalogue / My Shortlist /" at bounding box center [217, 35] width 424 height 18
